Goal: Information Seeking & Learning: Learn about a topic

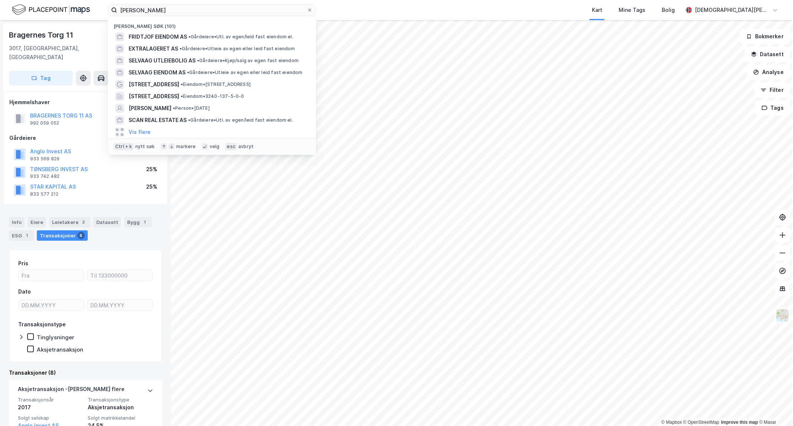
click at [209, 10] on input "[PERSON_NAME]" at bounding box center [212, 9] width 190 height 11
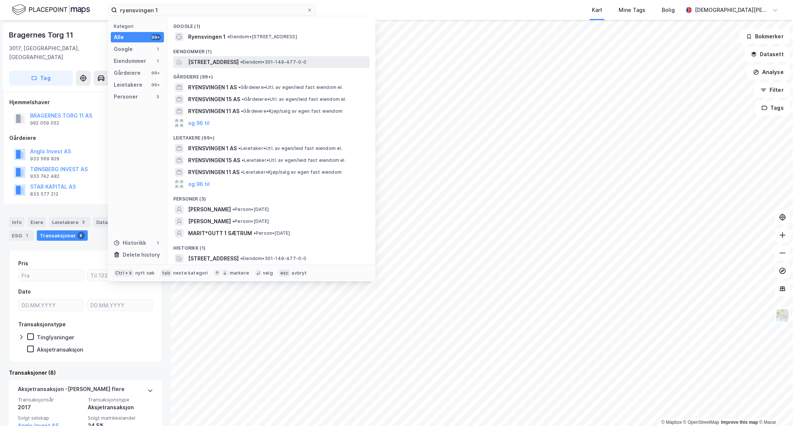
type input "ryensvingen 1"
click at [239, 62] on span "[STREET_ADDRESS]" at bounding box center [213, 62] width 51 height 9
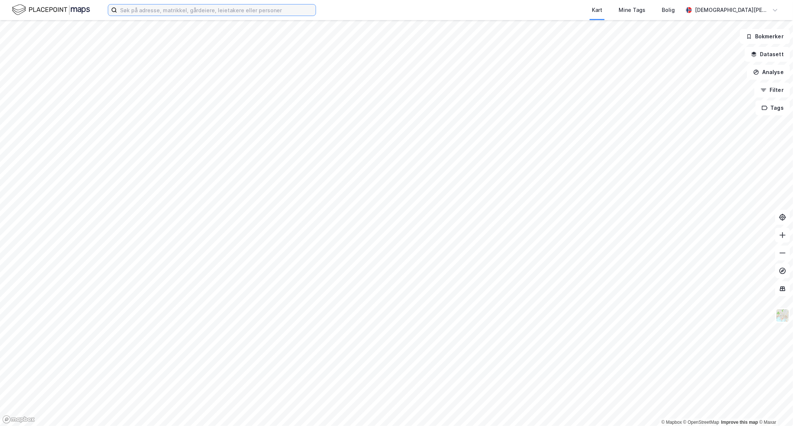
click at [189, 10] on input at bounding box center [216, 9] width 199 height 11
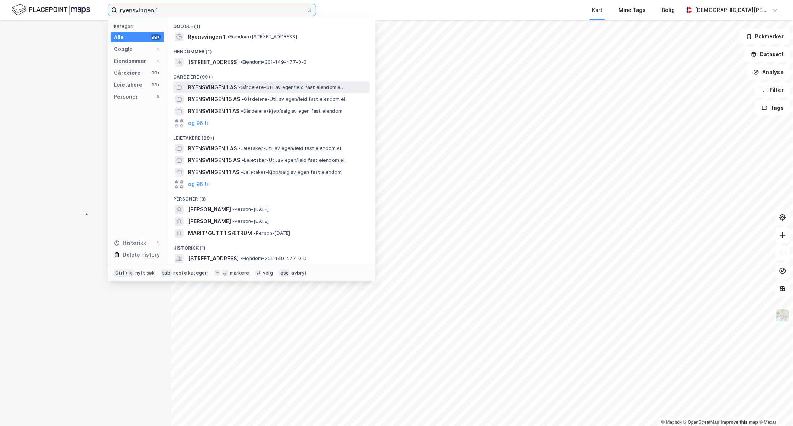
type input "ryensvingen 1"
click at [264, 84] on span "• Gårdeiere • Utl. av egen/leid fast eiendom el." at bounding box center [290, 87] width 105 height 6
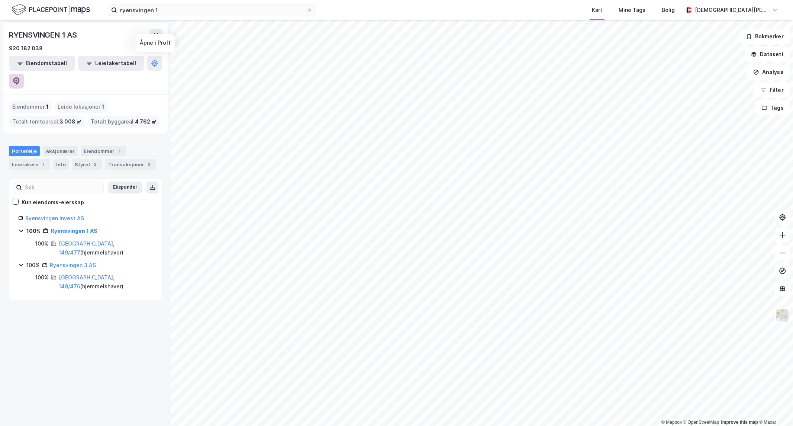
click at [24, 74] on button at bounding box center [16, 81] width 15 height 15
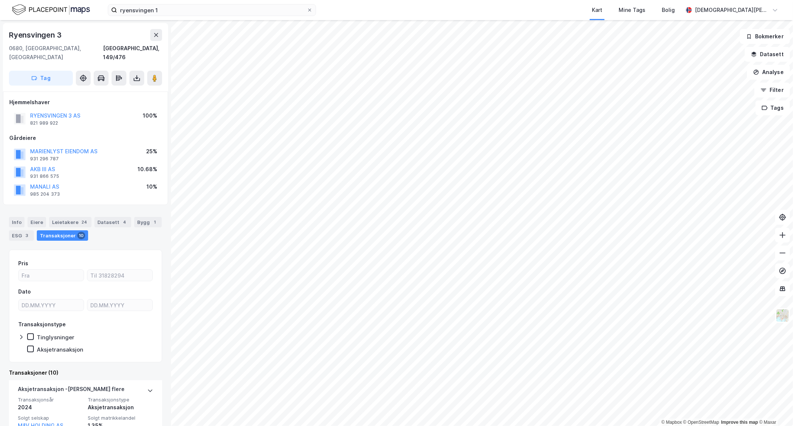
drag, startPoint x: 20, startPoint y: 213, endPoint x: 53, endPoint y: 206, distance: 33.5
click at [20, 217] on div "Info" at bounding box center [17, 222] width 16 height 10
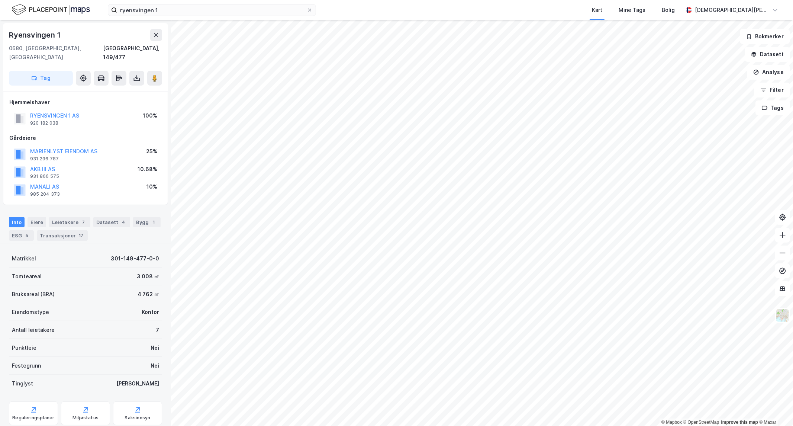
scroll to position [1, 0]
